Goal: Transaction & Acquisition: Purchase product/service

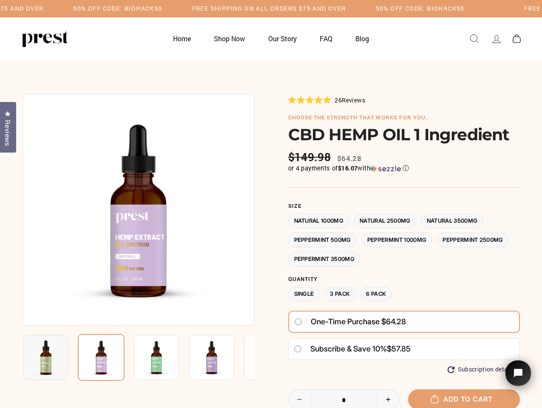
click at [271, 204] on div at bounding box center [272, 310] width 498 height 432
click at [162, 9] on h5 "50% OFF CODE: BIOHACK50" at bounding box center [117, 8] width 89 height 7
click at [138, 210] on img at bounding box center [139, 210] width 232 height 232
click at [138, 358] on img at bounding box center [156, 357] width 45 height 45
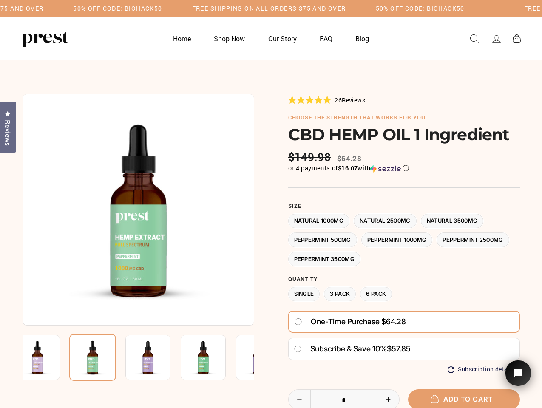
click at [46, 358] on img at bounding box center [37, 357] width 45 height 45
click at [101, 358] on img at bounding box center [92, 357] width 47 height 47
click at [157, 358] on img at bounding box center [147, 357] width 45 height 45
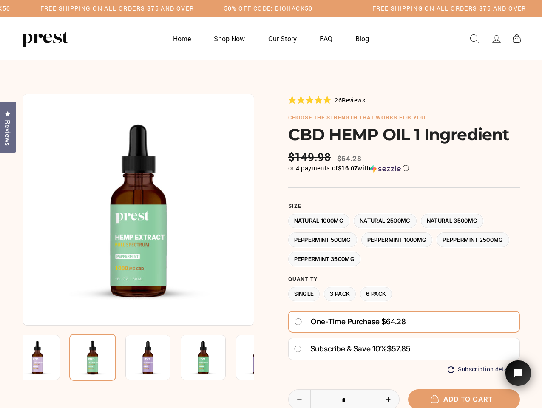
click at [157, 358] on img at bounding box center [147, 357] width 45 height 45
